Goal: Task Accomplishment & Management: Use online tool/utility

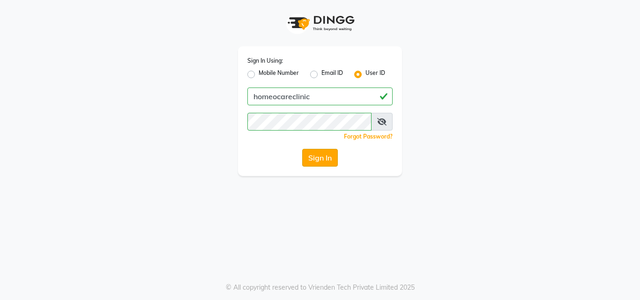
click at [316, 157] on button "Sign In" at bounding box center [320, 158] width 36 height 18
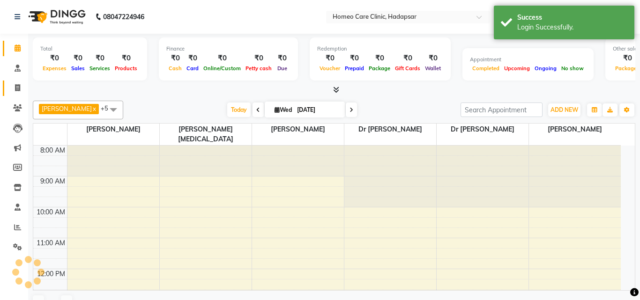
select select "en"
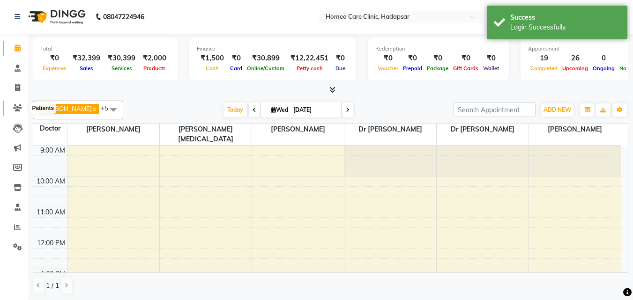
click at [17, 107] on icon at bounding box center [17, 108] width 9 height 7
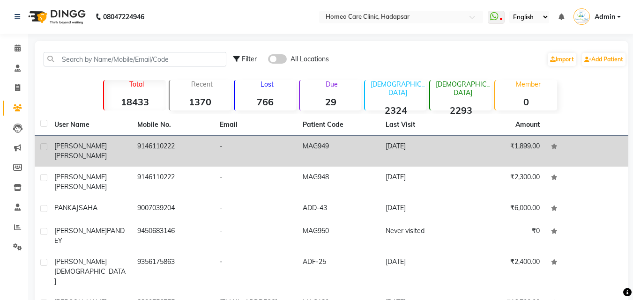
click at [98, 151] on td "[PERSON_NAME]" at bounding box center [90, 151] width 83 height 31
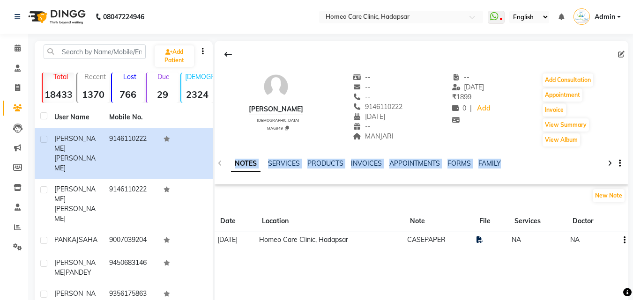
drag, startPoint x: 229, startPoint y: 161, endPoint x: 505, endPoint y: 169, distance: 276.2
click at [505, 169] on div "NOTES SERVICES PRODUCTS INVOICES APPOINTMENTS FORMS FAMILY" at bounding box center [414, 169] width 374 height 21
copy ul "NOTES SERVICES PRODUCTS INVOICES APPOINTMENTS FORMS FAMILY"
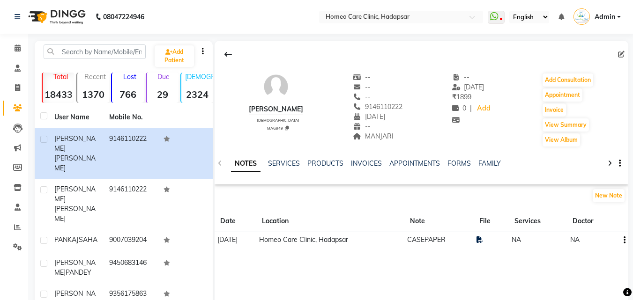
click at [612, 162] on icon at bounding box center [610, 163] width 4 height 7
click at [611, 162] on icon at bounding box center [610, 163] width 4 height 7
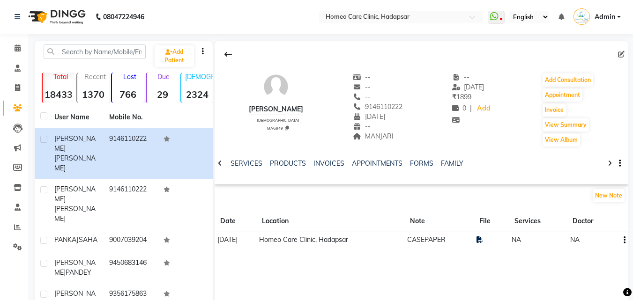
click at [619, 164] on icon "button" at bounding box center [620, 164] width 2 height 0
click at [582, 166] on div "Manage Tabs" at bounding box center [583, 170] width 43 height 12
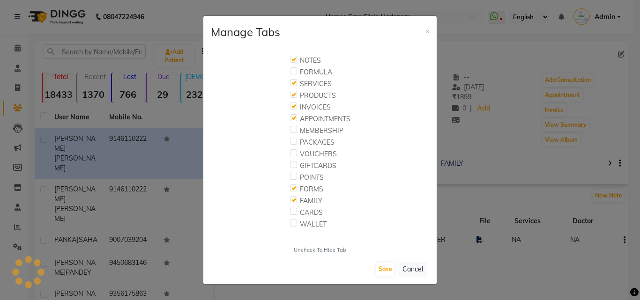
click at [467, 195] on ngb-modal-window "Manage Tabs × NOTES FORMULA SERVICES PRODUCTS INVOICES APPOINTMENTS MEMBERSHIP …" at bounding box center [320, 150] width 640 height 300
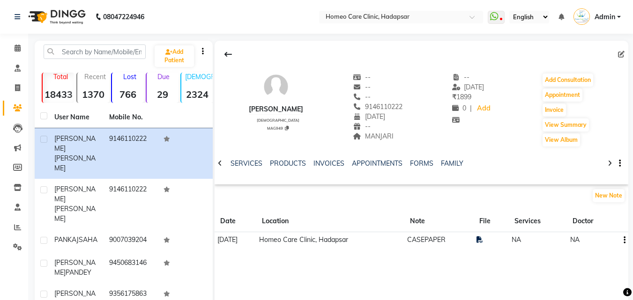
click at [222, 163] on div at bounding box center [220, 163] width 11 height 18
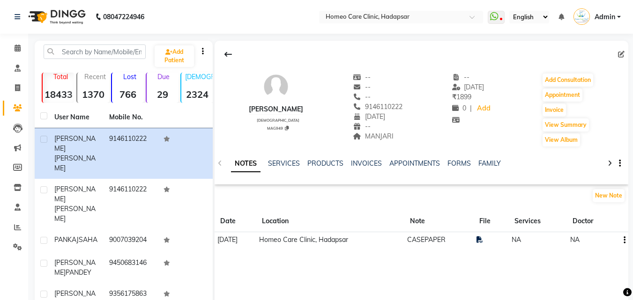
click at [222, 163] on div "NOTES SERVICES PRODUCTS INVOICES APPOINTMENTS FORMS FAMILY" at bounding box center [422, 164] width 414 height 32
click at [481, 109] on link "Add" at bounding box center [484, 108] width 16 height 13
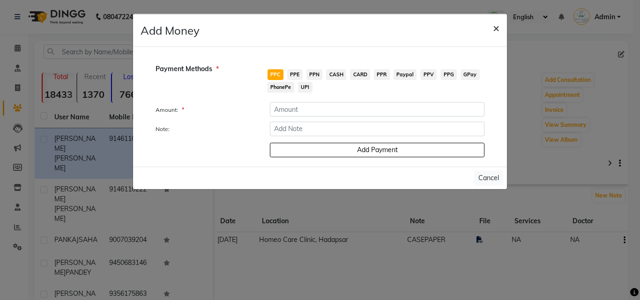
click at [499, 27] on span "×" at bounding box center [496, 28] width 7 height 14
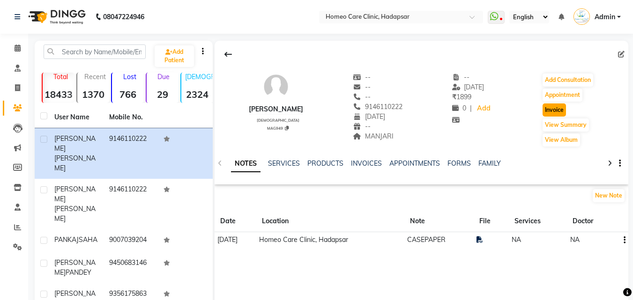
click at [552, 112] on button "Invoice" at bounding box center [554, 110] width 23 height 13
select select "service"
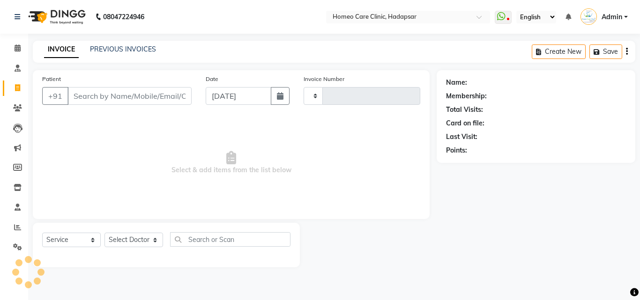
type input "2989"
select select "7485"
type input "9146110222"
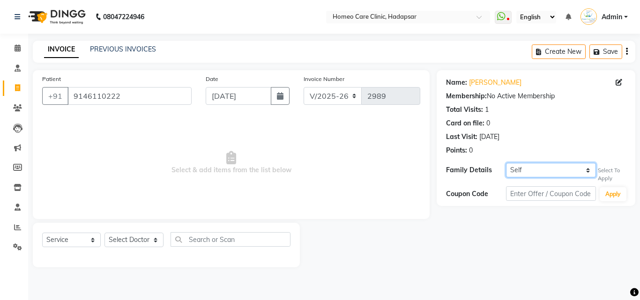
click at [534, 169] on select "Self [PERSON_NAME]" at bounding box center [551, 170] width 90 height 15
click at [532, 168] on select "Self [PERSON_NAME]" at bounding box center [551, 170] width 90 height 15
click at [135, 46] on link "PREVIOUS INVOICES" at bounding box center [123, 49] width 66 height 8
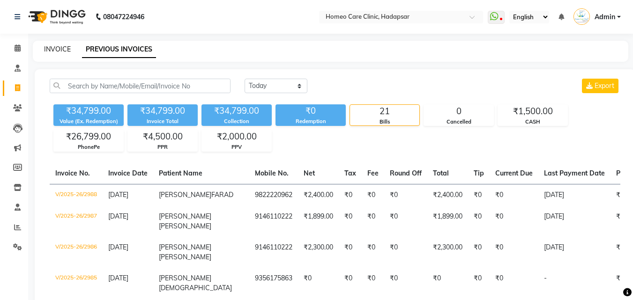
click at [57, 50] on link "INVOICE" at bounding box center [57, 49] width 27 height 8
select select "service"
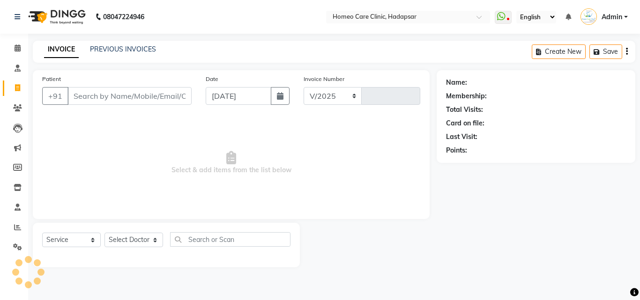
select select "7485"
type input "2989"
